Goal: Transaction & Acquisition: Purchase product/service

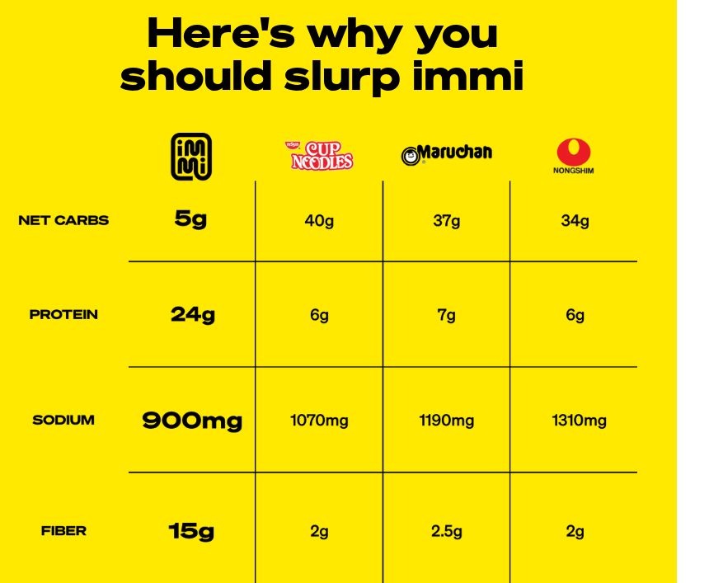
scroll to position [3672, 31]
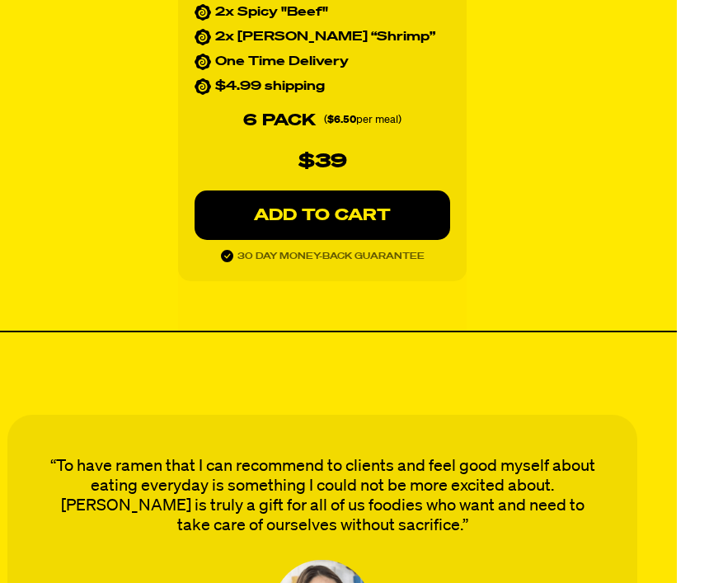
click at [352, 214] on p "ADD TO CART" at bounding box center [323, 216] width 190 height 16
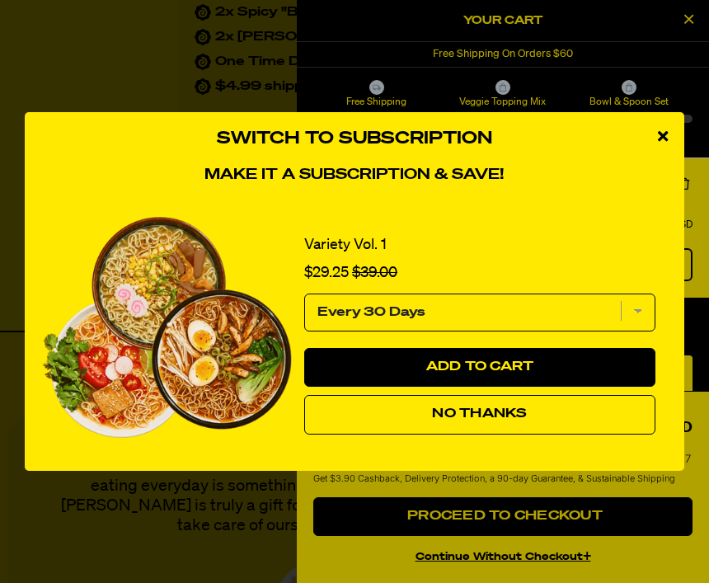
click at [502, 364] on span "Add to Cart" at bounding box center [480, 366] width 108 height 13
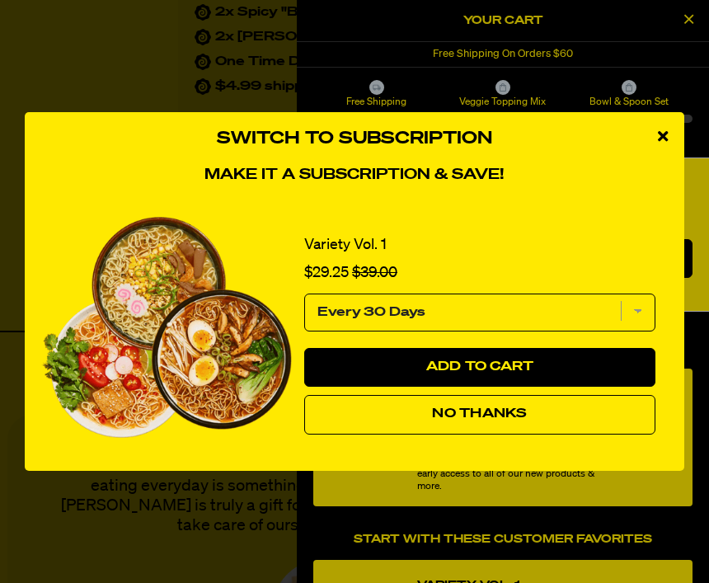
select select "Every 30 Days"
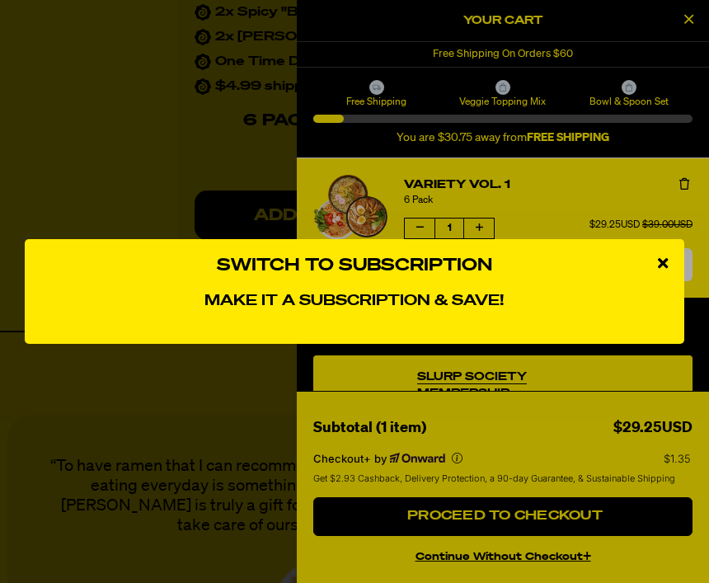
click at [657, 265] on div "close modal" at bounding box center [663, 263] width 43 height 49
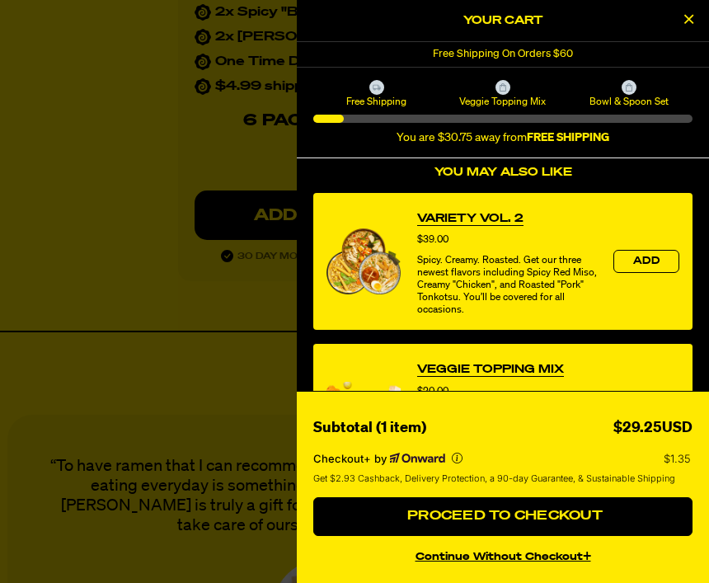
scroll to position [347, 0]
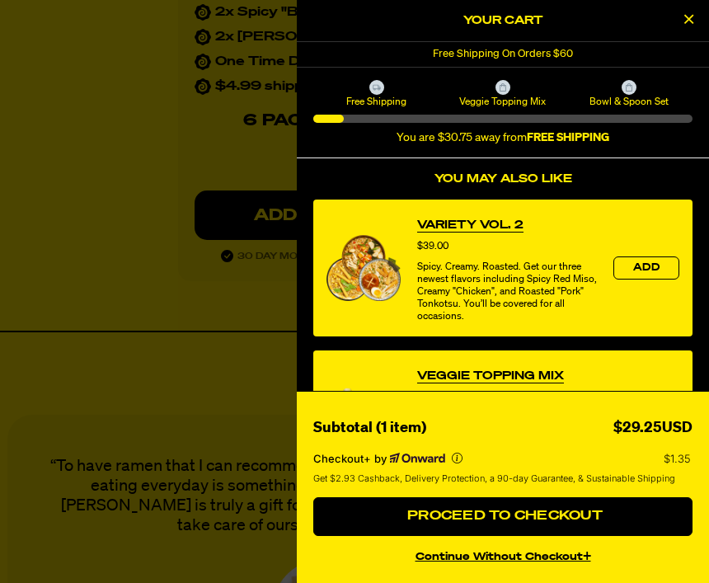
click at [654, 267] on span "Add" at bounding box center [646, 268] width 26 height 10
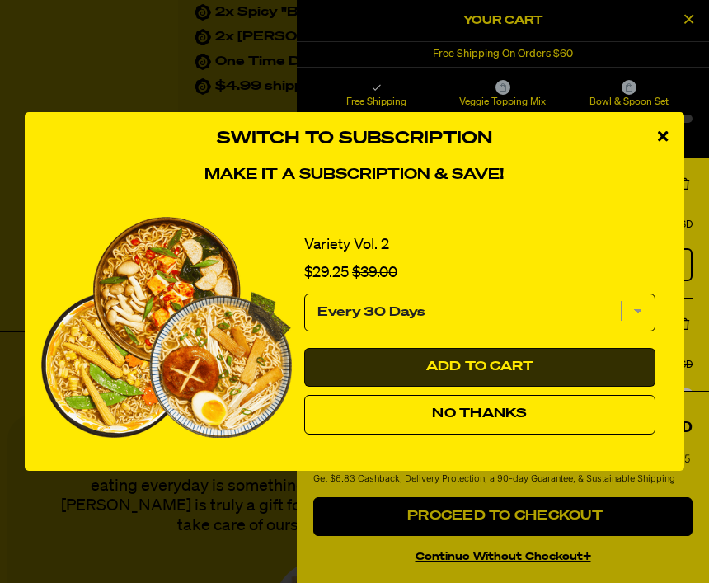
click at [516, 365] on span "Add to Cart" at bounding box center [480, 366] width 108 height 13
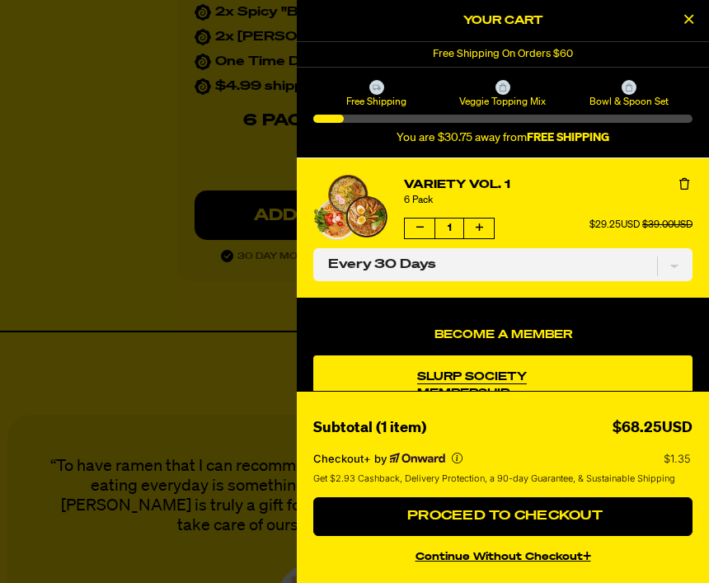
select select "Every 30 Days"
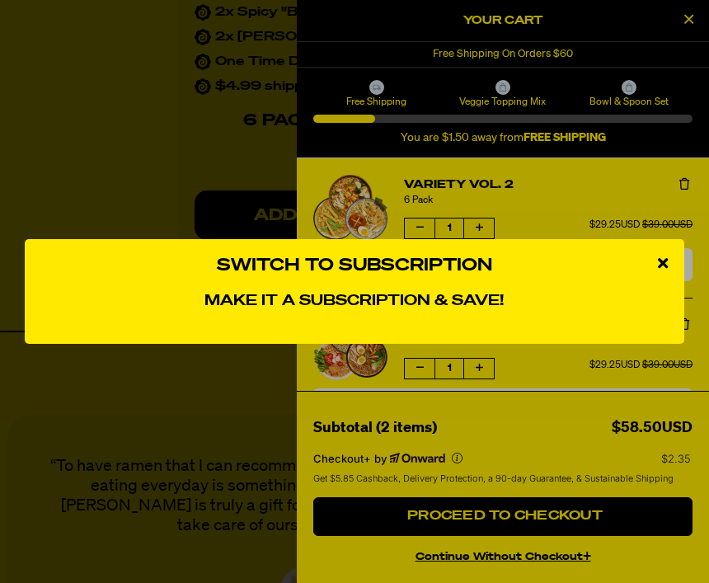
click at [487, 302] on h4 "Make it a subscription & save!" at bounding box center [354, 302] width 627 height 18
click at [654, 261] on div "close modal" at bounding box center [663, 263] width 43 height 49
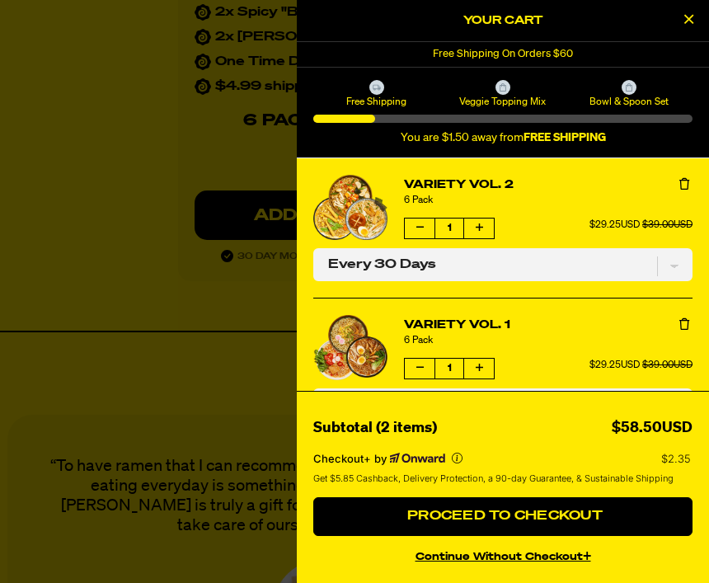
click at [555, 515] on span "Proceed to Checkout" at bounding box center [503, 516] width 200 height 13
